Goal: Information Seeking & Learning: Learn about a topic

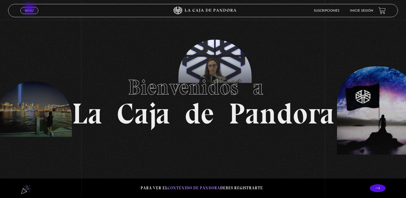
click at [30, 9] on span "Menu" at bounding box center [29, 10] width 9 height 3
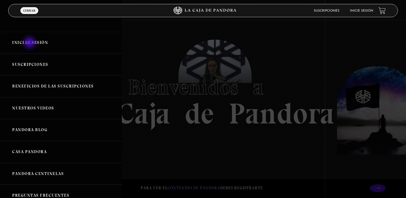
click at [30, 43] on link "Iniciar Sesión" at bounding box center [61, 43] width 122 height 22
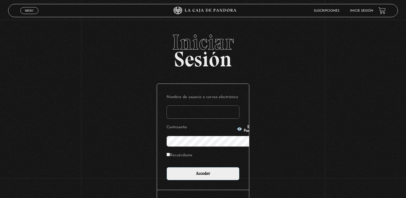
type input "[EMAIL_ADDRESS][DOMAIN_NAME]"
click at [166, 167] on input "Acceder" at bounding box center [202, 173] width 73 height 13
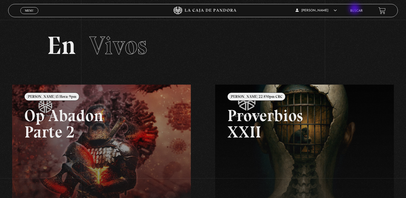
click at [355, 9] on link "Buscar" at bounding box center [356, 10] width 12 height 3
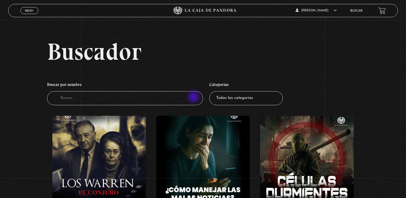
click at [194, 98] on input "Buscador" at bounding box center [125, 98] width 156 height 14
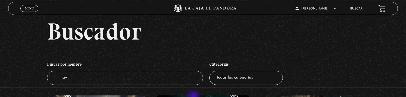
type input "nave"
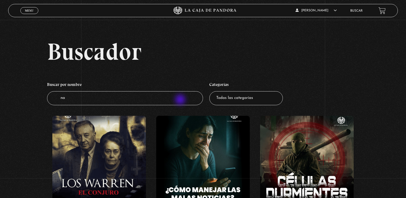
click at [181, 100] on input "na" at bounding box center [125, 98] width 156 height 14
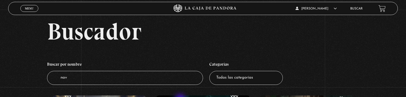
type input "nave"
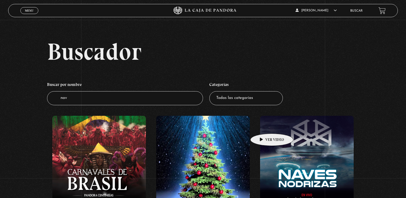
click at [263, 126] on figure at bounding box center [307, 163] width 94 height 95
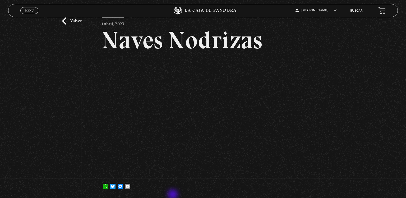
scroll to position [24, 0]
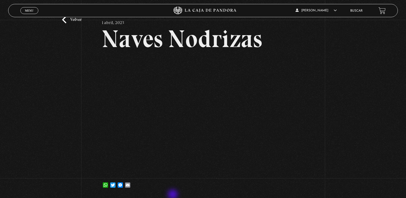
click at [173, 195] on div "Volver [DATE] Naves Nodrizas WhatsApp Twitter Messenger Email" at bounding box center [203, 106] width 203 height 181
